Goal: Task Accomplishment & Management: Manage account settings

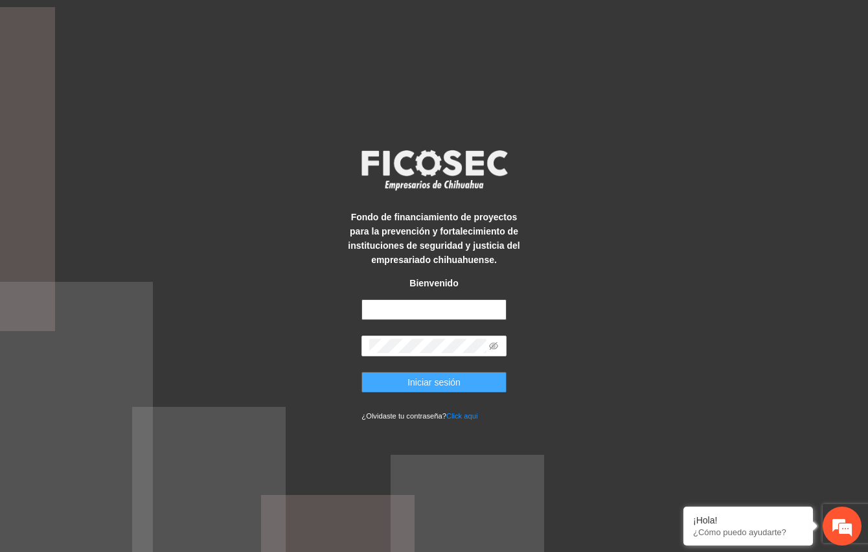
type input "**********"
click at [428, 384] on span "Iniciar sesión" at bounding box center [434, 382] width 53 height 14
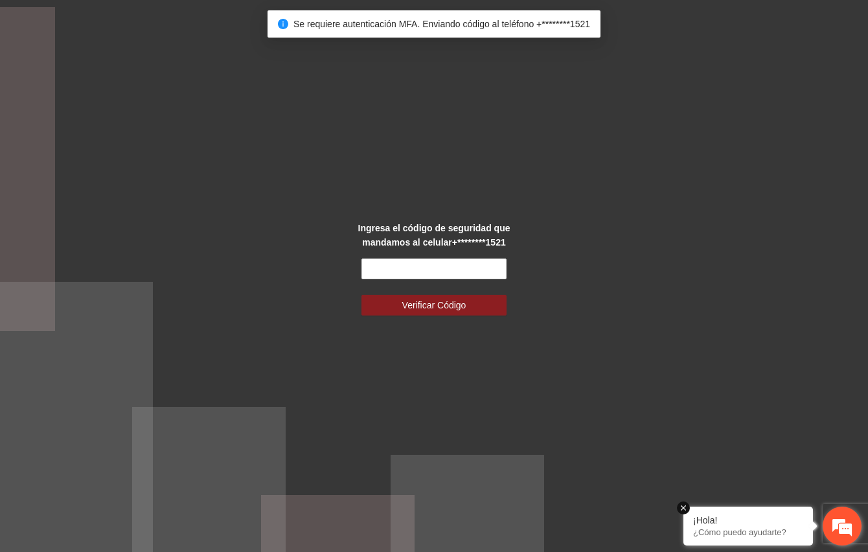
click at [687, 507] on em at bounding box center [683, 508] width 13 height 13
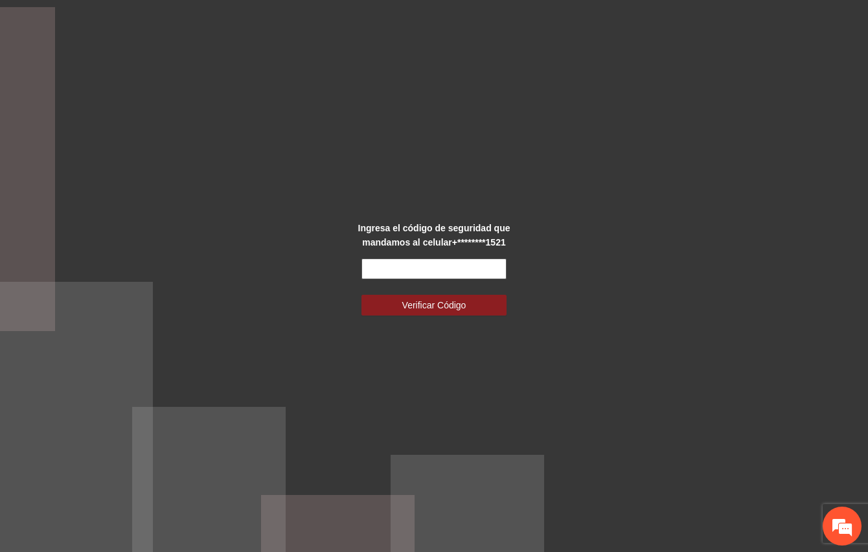
click at [423, 268] on input "text" at bounding box center [434, 269] width 144 height 21
type input "******"
click at [362, 295] on button "Verificar Código" at bounding box center [434, 305] width 144 height 21
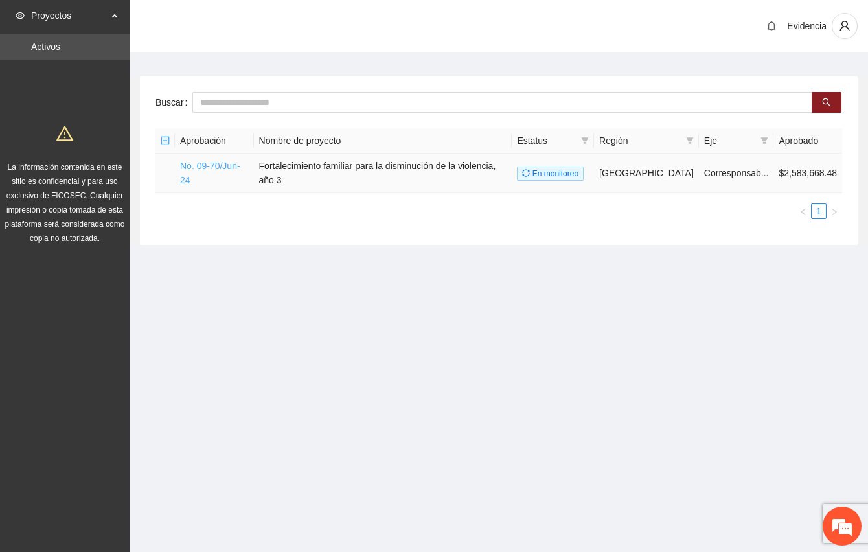
click at [214, 163] on link "No. 09-70/Jun-24" at bounding box center [210, 173] width 60 height 25
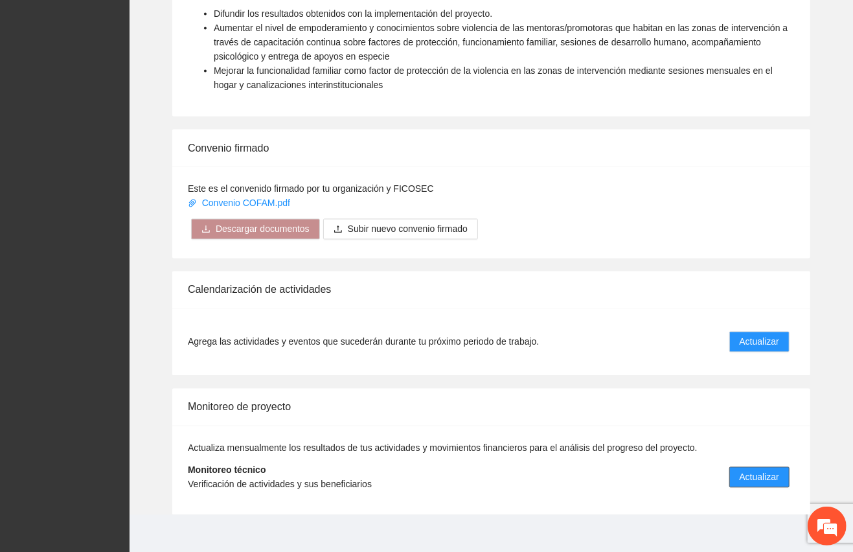
click at [766, 470] on span "Actualizar" at bounding box center [760, 477] width 40 height 14
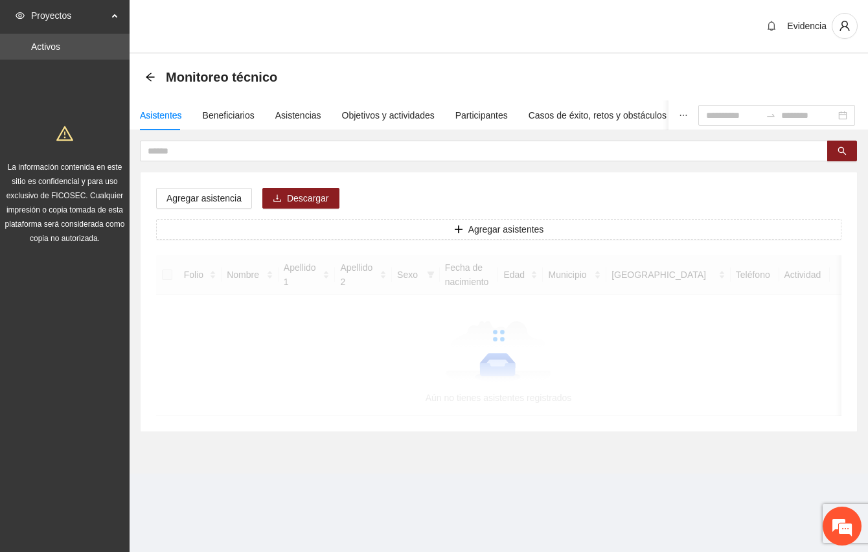
click at [62, 279] on div "Proyectos Activos La información contenida en este sitio es confidencial y para…" at bounding box center [65, 276] width 130 height 552
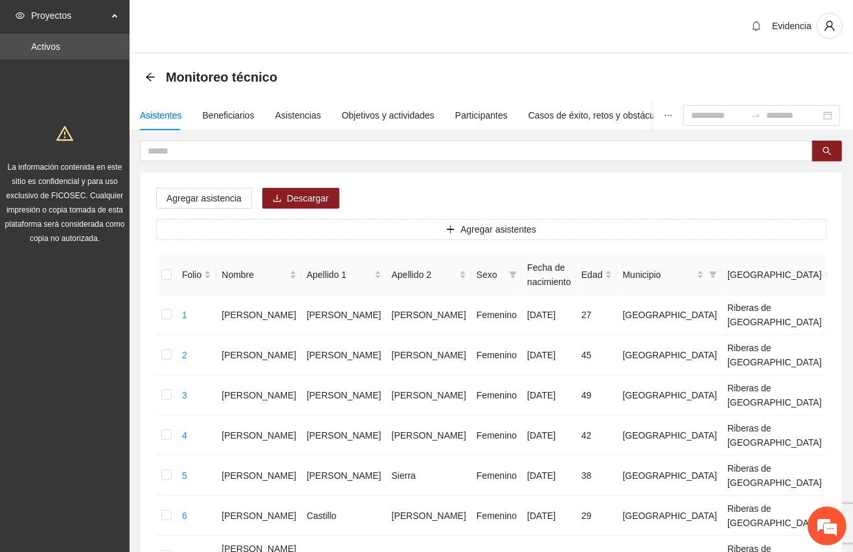
click at [495, 12] on div "Evidencia" at bounding box center [492, 27] width 724 height 54
click at [444, 38] on div "Evidencia" at bounding box center [492, 27] width 724 height 54
click at [369, 23] on div "Evidencia" at bounding box center [492, 27] width 724 height 54
click at [455, 31] on div "Evidencia" at bounding box center [492, 27] width 724 height 54
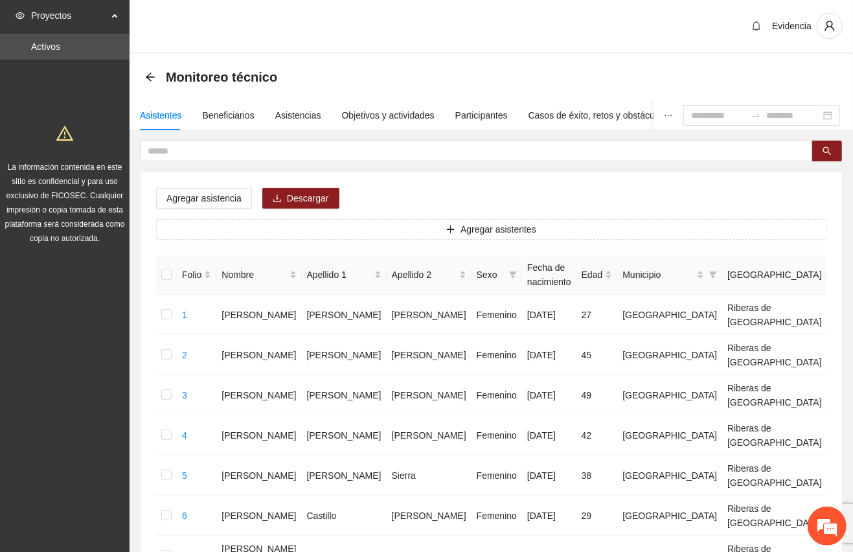
click at [371, 55] on div "Monitoreo técnico" at bounding box center [492, 77] width 724 height 47
click at [376, 22] on div "Evidencia" at bounding box center [492, 27] width 724 height 54
click at [413, 29] on div "Evidencia" at bounding box center [492, 27] width 724 height 54
click at [407, 25] on div "Evidencia" at bounding box center [492, 27] width 724 height 54
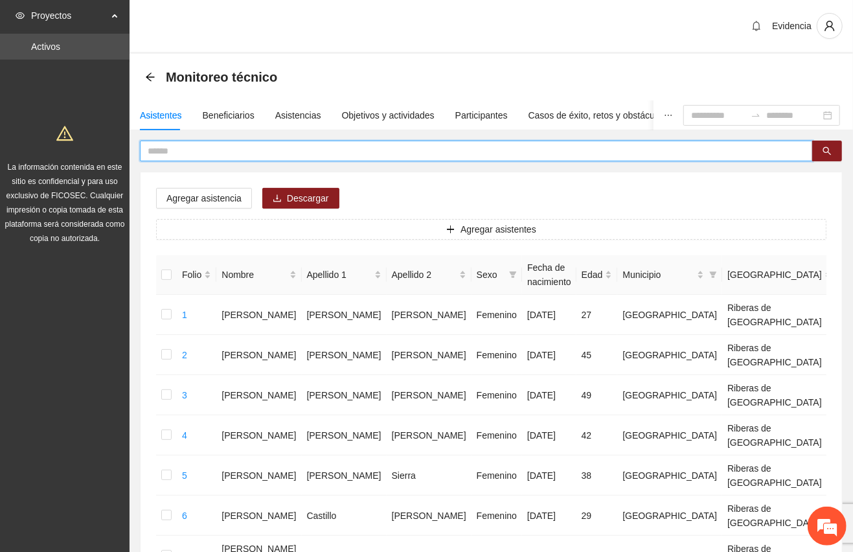
click at [174, 153] on input "text" at bounding box center [471, 151] width 647 height 14
click at [292, 113] on div "Asistencias" at bounding box center [298, 115] width 46 height 14
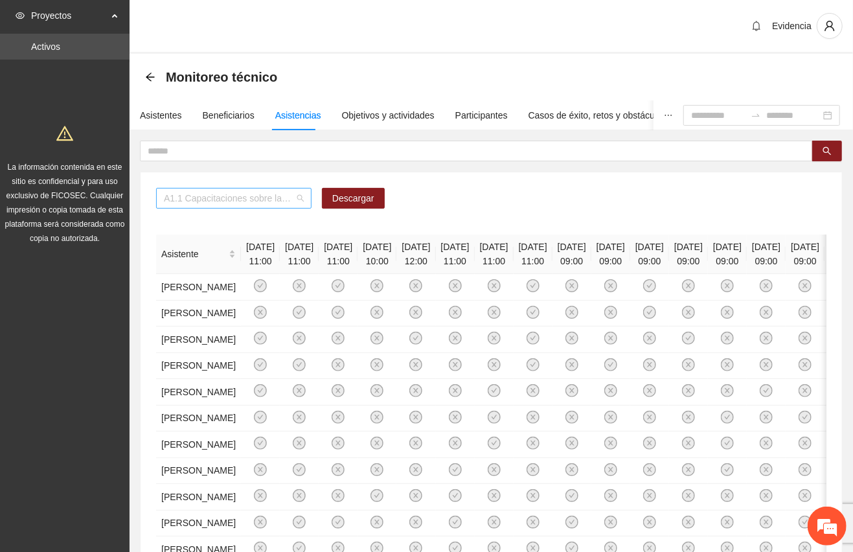
click at [302, 203] on span "A1.1 Capacitaciones sobre la metodología de funcionamiento familiar a promotora…" at bounding box center [234, 198] width 140 height 19
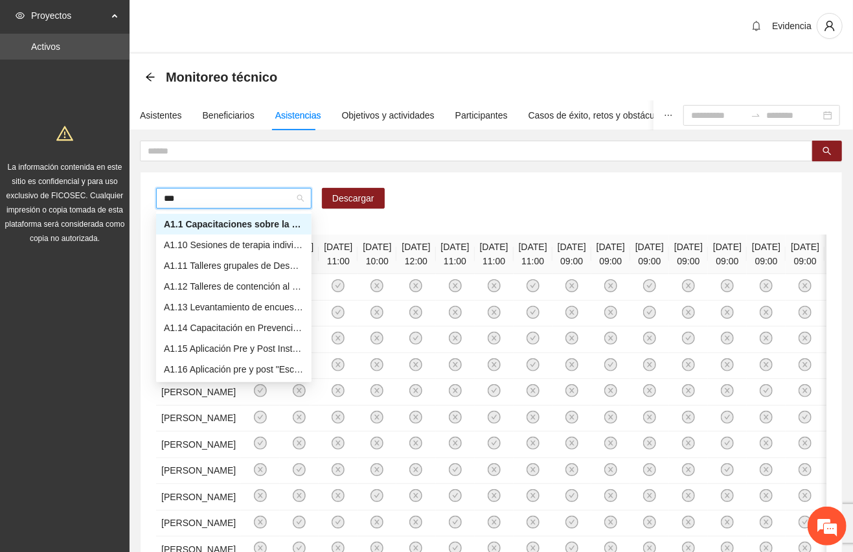
type input "****"
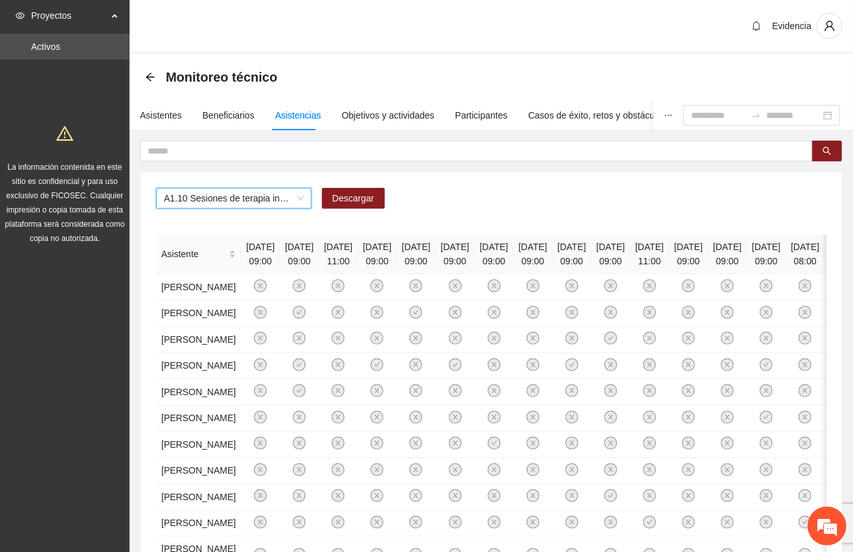
click at [65, 301] on div "Proyectos Activos La información contenida en este sitio es confidencial y para…" at bounding box center [65, 492] width 130 height 984
click at [467, 58] on div "Monitoreo técnico" at bounding box center [492, 77] width 724 height 47
click at [469, 27] on div "Evidencia" at bounding box center [492, 27] width 724 height 54
click at [587, 58] on div "Monitoreo técnico" at bounding box center [492, 77] width 724 height 47
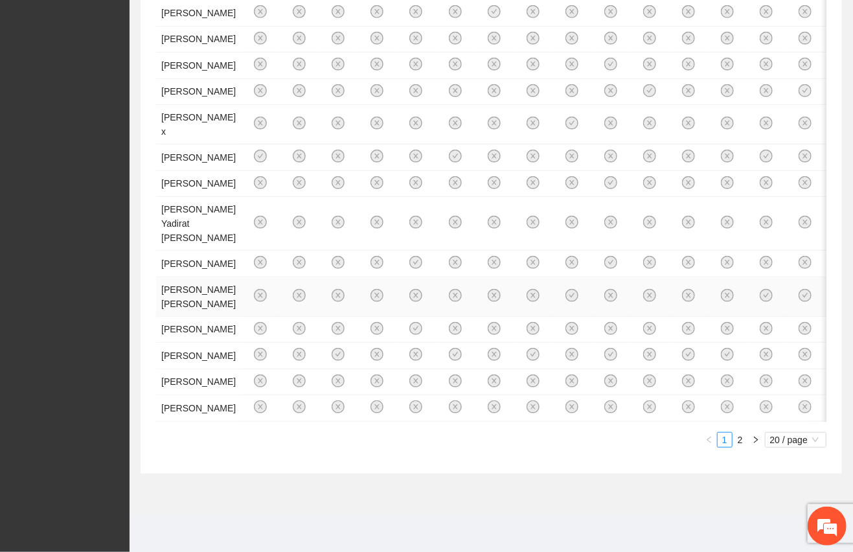
scroll to position [1147, 0]
click at [783, 442] on span "20 / page" at bounding box center [795, 440] width 51 height 14
click at [780, 499] on div "50 / page" at bounding box center [796, 505] width 47 height 14
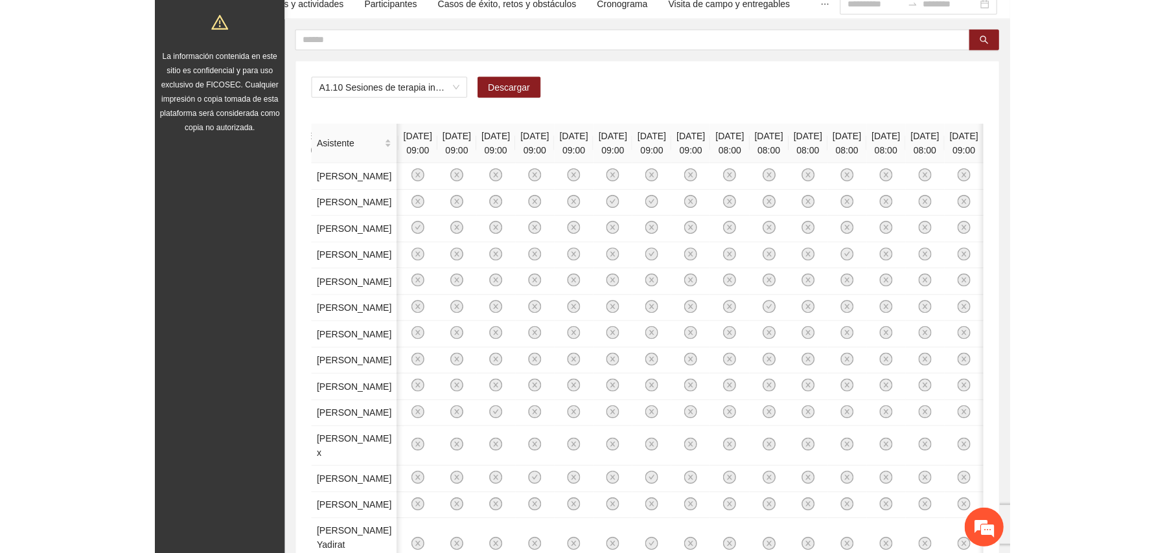
scroll to position [107, 0]
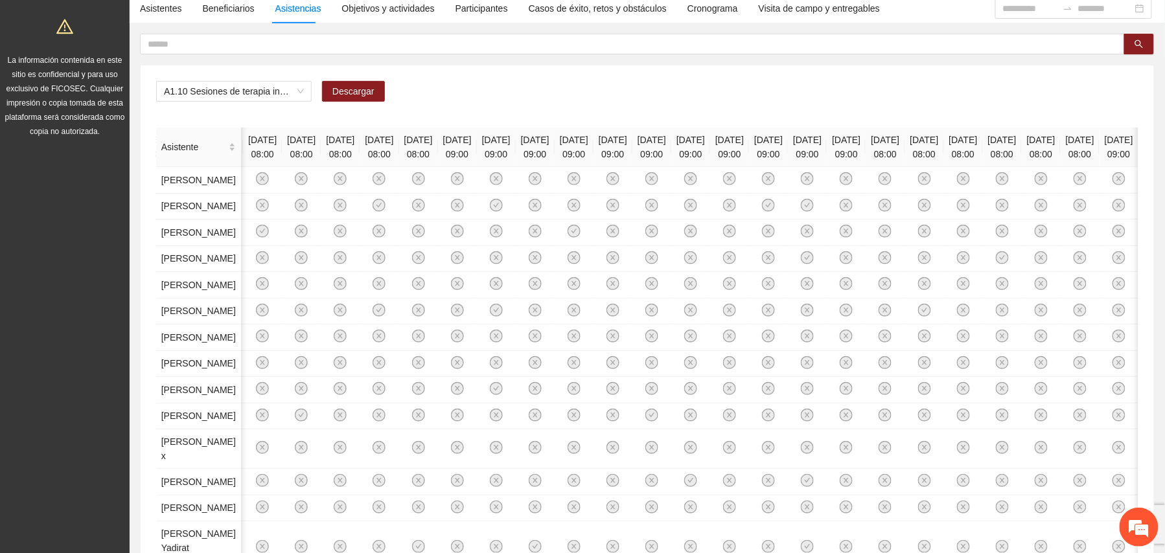
drag, startPoint x: 893, startPoint y: 93, endPoint x: 377, endPoint y: 120, distance: 516.4
click at [616, 294] on div "A1.10 Sesiones de terapia individual con enfoque de género y prevención de la v…" at bounding box center [647, 549] width 1013 height 969
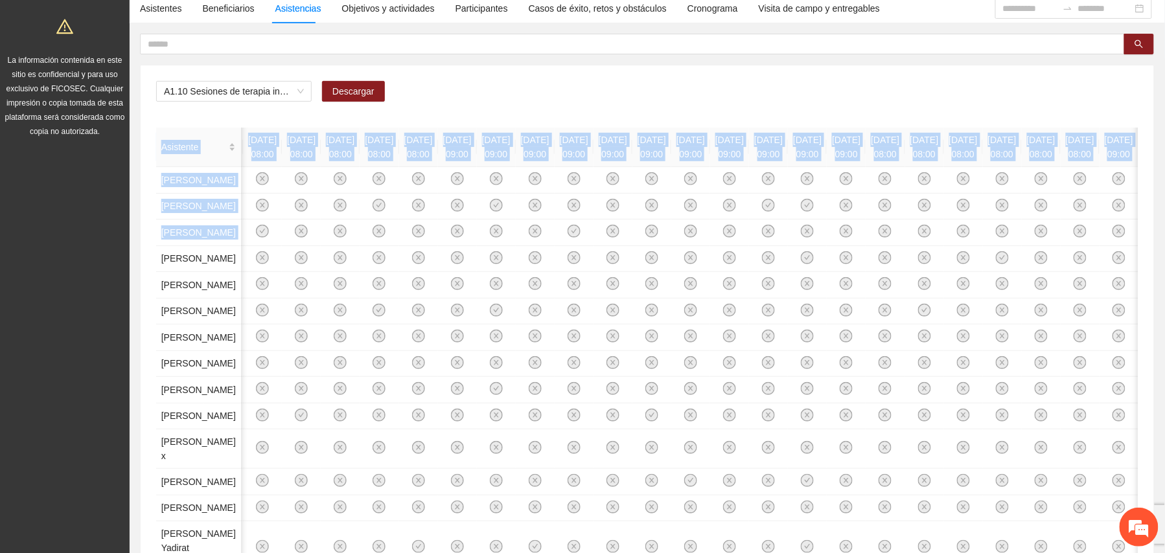
click at [623, 97] on div "A1.10 Sesiones de terapia individual con enfoque de género y prevención de la v…" at bounding box center [647, 96] width 982 height 31
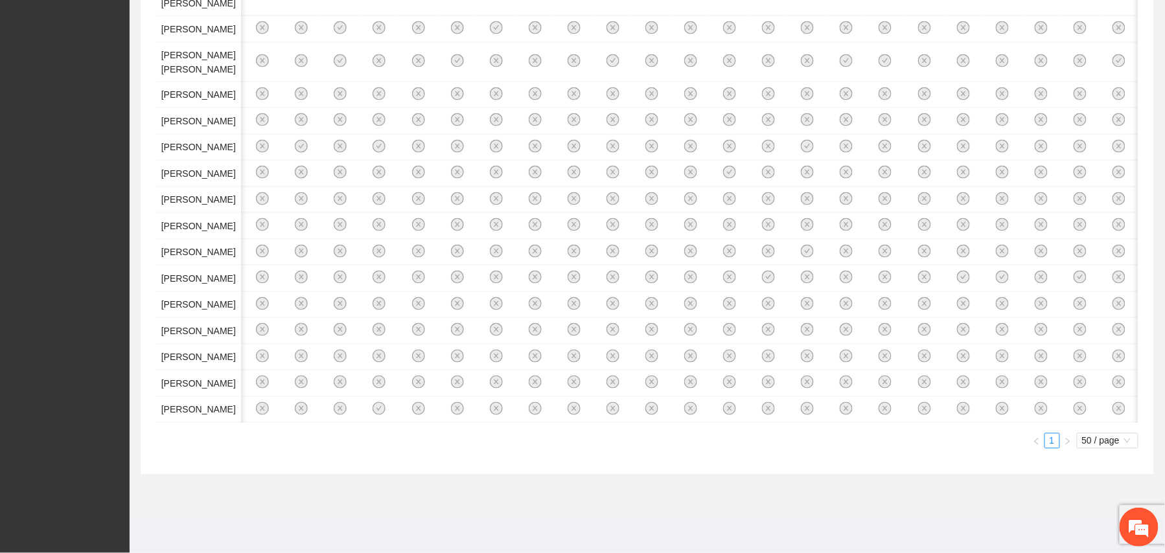
scroll to position [0, 0]
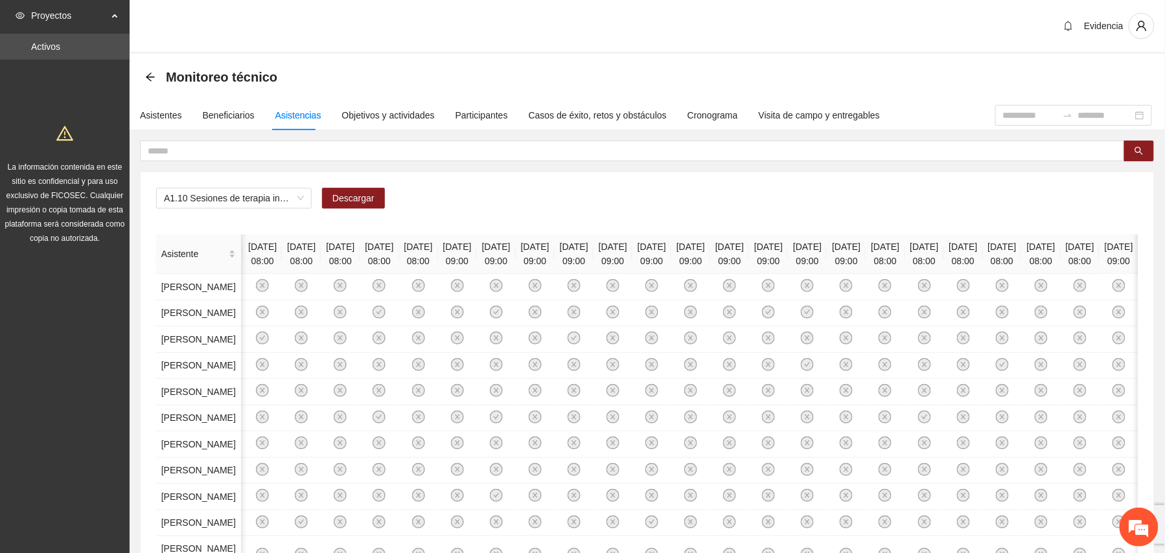
click at [868, 54] on div "Monitoreo técnico" at bounding box center [647, 77] width 1035 height 47
click at [868, 50] on div "Evidencia" at bounding box center [647, 27] width 1035 height 54
click at [868, 61] on div "Monitoreo técnico" at bounding box center [647, 77] width 1035 height 47
click at [368, 190] on button "Descargar" at bounding box center [353, 198] width 63 height 21
click at [224, 30] on div "Evidencia" at bounding box center [647, 27] width 1035 height 54
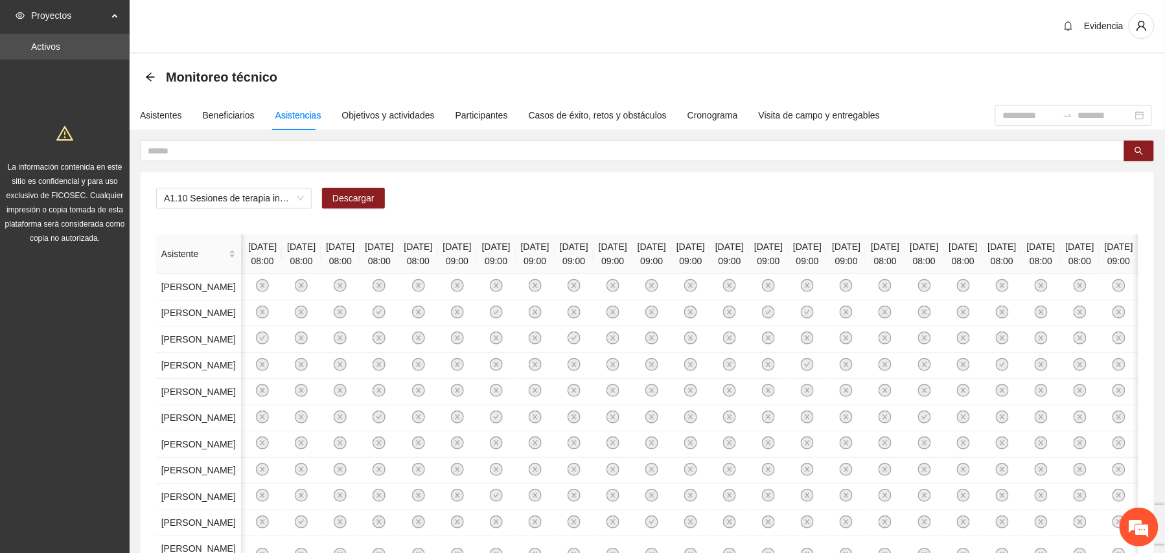
click at [868, 82] on div "Monitoreo técnico" at bounding box center [647, 77] width 1004 height 26
